Goal: Transaction & Acquisition: Book appointment/travel/reservation

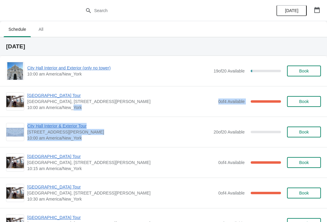
click at [37, 144] on div "City Hall Interior & Exterior Tour 1400 John F Kennedy Boulevard, Suite 121, Ph…" at bounding box center [163, 132] width 327 height 31
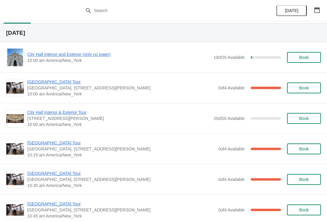
scroll to position [13, 0]
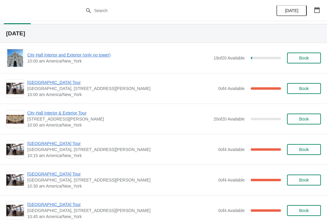
click at [34, 57] on span "City Hall Interior and Exterior (only no tower)" at bounding box center [118, 55] width 183 height 6
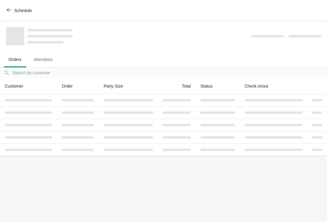
scroll to position [0, 0]
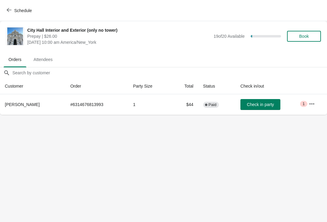
click at [18, 11] on span "Schedule" at bounding box center [23, 10] width 18 height 5
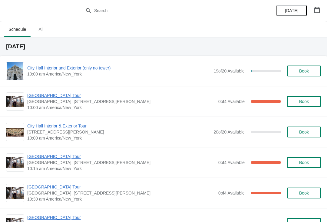
click at [34, 98] on span "[GEOGRAPHIC_DATA] Tour" at bounding box center [121, 96] width 188 height 6
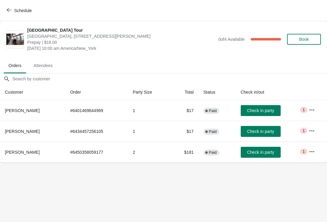
click at [16, 16] on button "Schedule" at bounding box center [20, 10] width 34 height 11
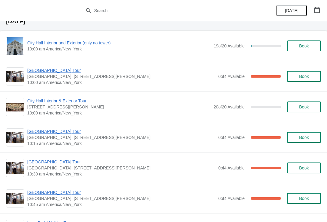
scroll to position [30, 0]
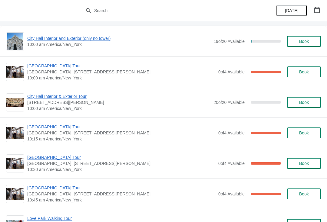
click at [66, 68] on span "[GEOGRAPHIC_DATA] Tour" at bounding box center [121, 66] width 188 height 6
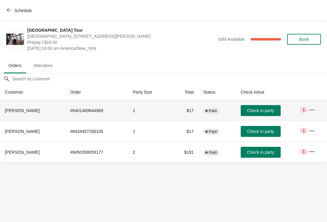
click at [266, 111] on span "Check in party" at bounding box center [260, 110] width 27 height 5
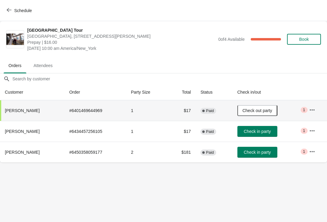
click at [250, 134] on span "Check in party" at bounding box center [256, 131] width 27 height 5
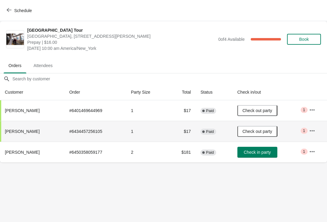
click at [10, 9] on icon "button" at bounding box center [9, 10] width 5 height 5
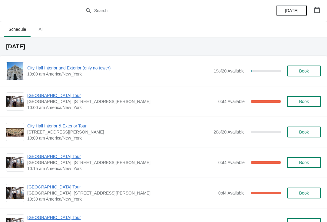
click at [66, 97] on span "[GEOGRAPHIC_DATA] Tour" at bounding box center [121, 96] width 188 height 6
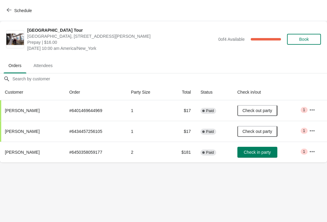
click at [14, 11] on span "Schedule" at bounding box center [20, 11] width 24 height 6
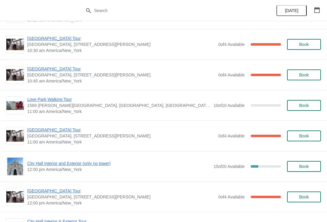
scroll to position [201, 0]
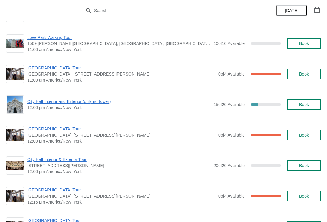
scroll to position [213, 0]
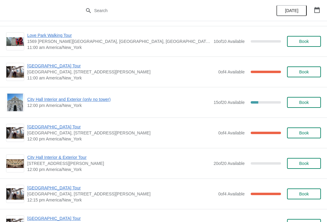
click at [310, 100] on button "Book" at bounding box center [304, 102] width 34 height 11
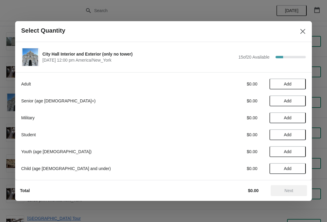
click at [299, 100] on span "Add" at bounding box center [287, 101] width 25 height 5
click at [291, 84] on span "Add" at bounding box center [288, 84] width 8 height 5
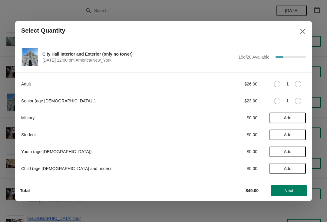
click at [292, 192] on span "Next" at bounding box center [288, 190] width 9 height 5
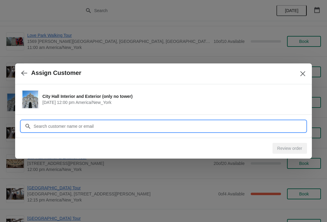
click at [186, 123] on input "Customer" at bounding box center [169, 126] width 272 height 11
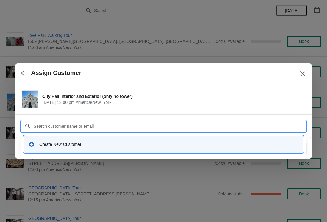
click at [84, 148] on div "Create New Customer" at bounding box center [163, 144] width 275 height 12
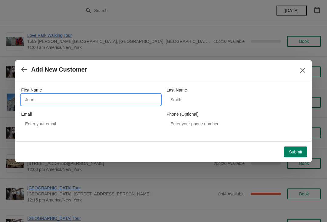
click at [86, 96] on input "First Name" at bounding box center [90, 99] width 139 height 11
type input "Chang"
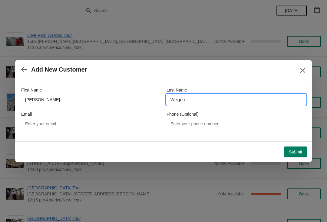
type input "Weiguo"
click at [298, 156] on button "Submit" at bounding box center [295, 152] width 23 height 11
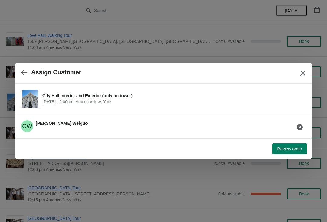
click at [289, 151] on span "Review order" at bounding box center [289, 149] width 25 height 5
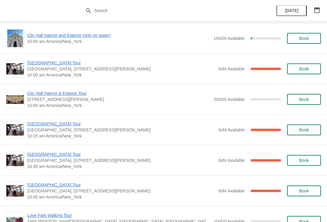
scroll to position [32, 0]
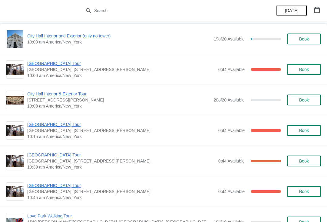
click at [57, 125] on span "[GEOGRAPHIC_DATA] Tour" at bounding box center [121, 125] width 188 height 6
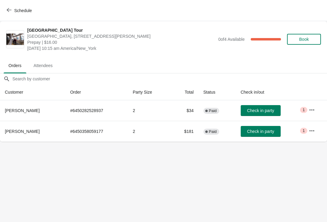
click at [264, 107] on button "Check in party" at bounding box center [260, 110] width 40 height 11
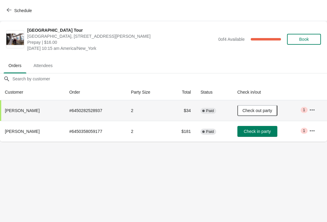
click at [27, 14] on button "Schedule" at bounding box center [20, 10] width 34 height 11
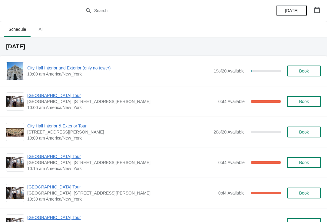
click at [59, 75] on span "10:00 am America/New_York" at bounding box center [118, 74] width 183 height 6
click at [55, 71] on span "City Hall Interior and Exterior (only no tower)" at bounding box center [118, 68] width 183 height 6
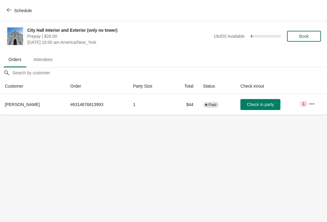
click at [16, 8] on span "Schedule" at bounding box center [23, 10] width 18 height 5
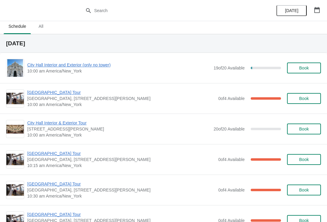
scroll to position [3, 0]
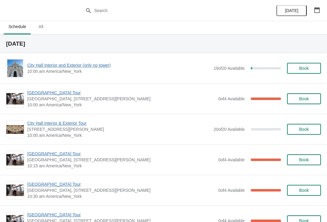
click at [54, 90] on span "[GEOGRAPHIC_DATA] Tour" at bounding box center [121, 93] width 188 height 6
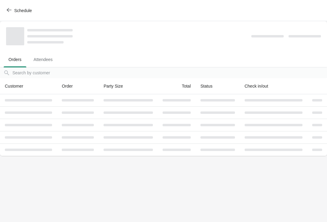
scroll to position [0, 0]
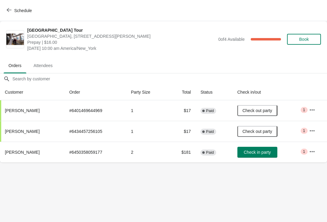
click at [261, 152] on span "Check in party" at bounding box center [256, 152] width 27 height 5
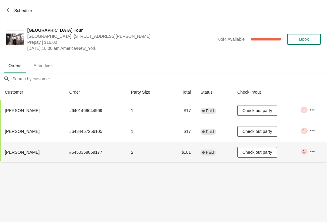
click at [24, 11] on span "Schedule" at bounding box center [23, 10] width 18 height 5
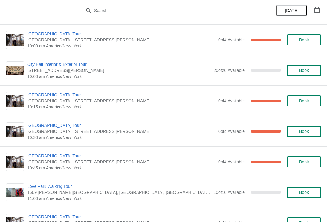
scroll to position [67, 0]
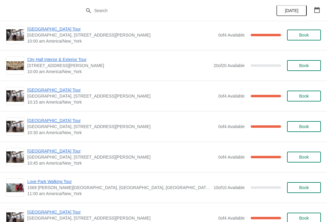
click at [59, 92] on span "[GEOGRAPHIC_DATA] Tour" at bounding box center [121, 90] width 188 height 6
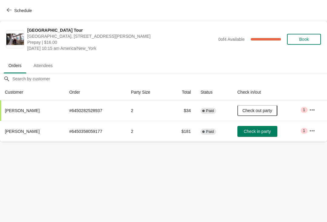
scroll to position [0, 0]
click at [261, 132] on span "Check in party" at bounding box center [256, 131] width 27 height 5
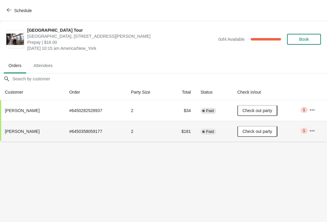
click at [20, 11] on span "Schedule" at bounding box center [23, 10] width 18 height 5
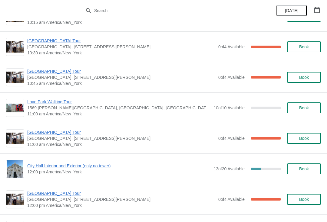
scroll to position [124, 0]
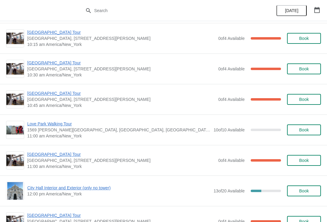
click at [60, 63] on span "[GEOGRAPHIC_DATA] Tour" at bounding box center [121, 63] width 188 height 6
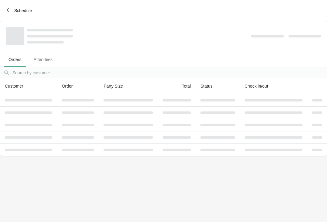
scroll to position [0, 0]
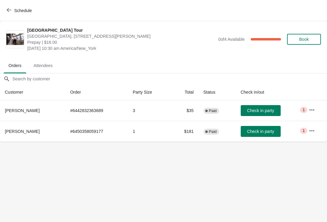
click at [264, 130] on span "Check in party" at bounding box center [260, 131] width 27 height 5
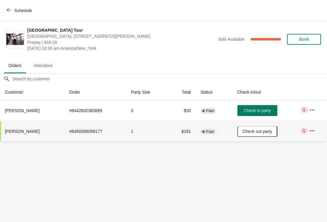
click at [24, 15] on button "Schedule" at bounding box center [20, 10] width 34 height 11
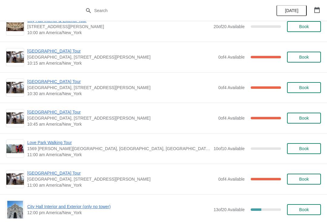
scroll to position [109, 0]
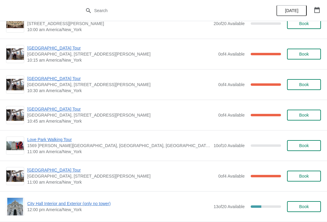
click at [66, 109] on span "[GEOGRAPHIC_DATA] Tour" at bounding box center [121, 109] width 188 height 6
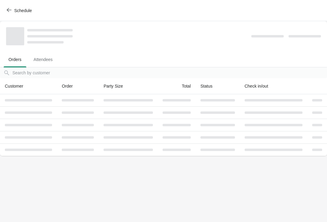
scroll to position [0, 0]
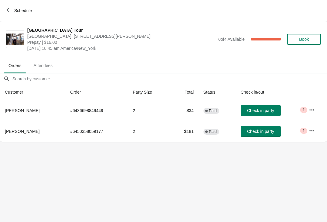
click at [270, 133] on span "Check in party" at bounding box center [260, 131] width 27 height 5
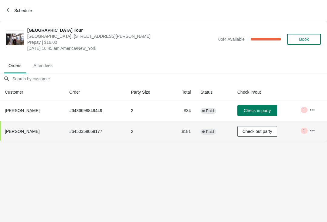
click at [22, 8] on span "Schedule" at bounding box center [23, 10] width 18 height 5
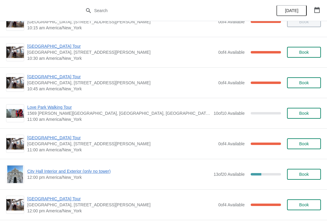
scroll to position [142, 0]
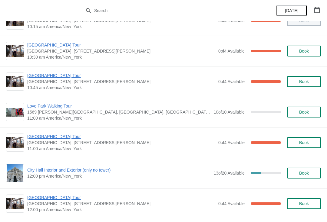
click at [57, 139] on span "[GEOGRAPHIC_DATA] Tour" at bounding box center [121, 137] width 188 height 6
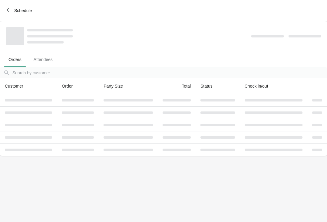
scroll to position [0, 0]
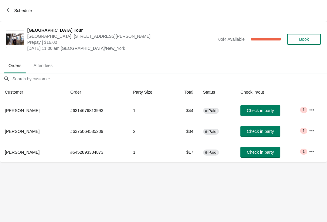
click at [251, 154] on span "Check in party" at bounding box center [259, 152] width 27 height 5
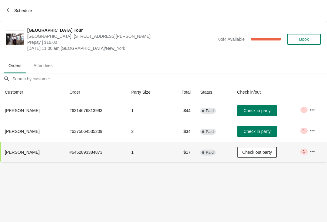
scroll to position [0, 0]
click at [9, 5] on button "Schedule" at bounding box center [20, 10] width 34 height 11
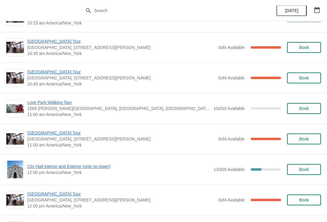
scroll to position [164, 0]
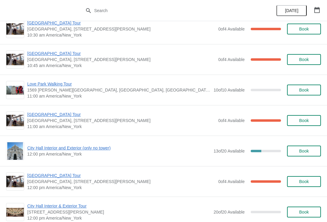
click at [41, 53] on span "[GEOGRAPHIC_DATA] Tour" at bounding box center [121, 54] width 188 height 6
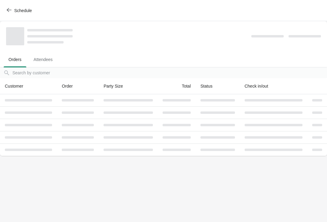
scroll to position [0, 0]
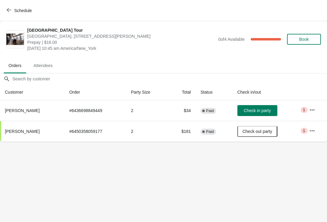
click at [250, 107] on button "Check in party" at bounding box center [257, 110] width 40 height 11
